Goal: Task Accomplishment & Management: Complete application form

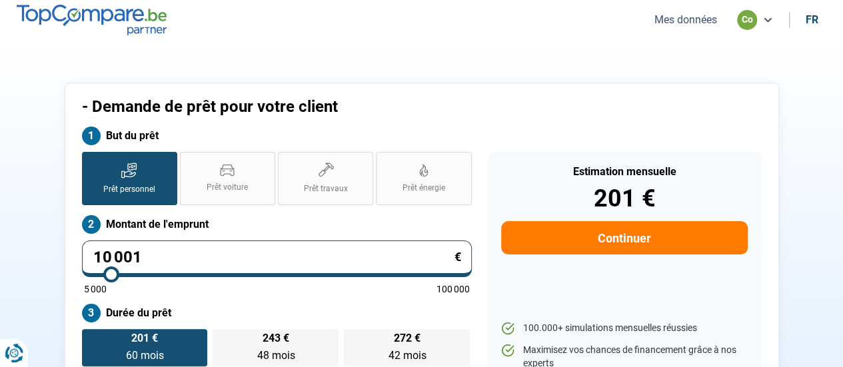
click at [701, 13] on button "Mes données" at bounding box center [685, 20] width 71 height 14
